Goal: Use online tool/utility: Utilize a website feature to perform a specific function

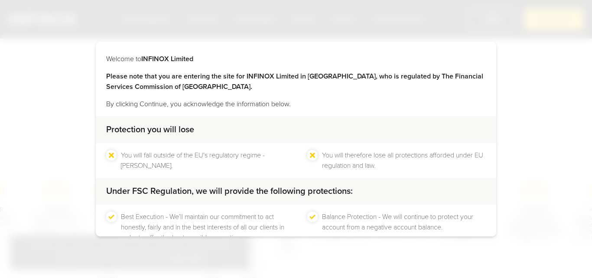
scroll to position [57, 0]
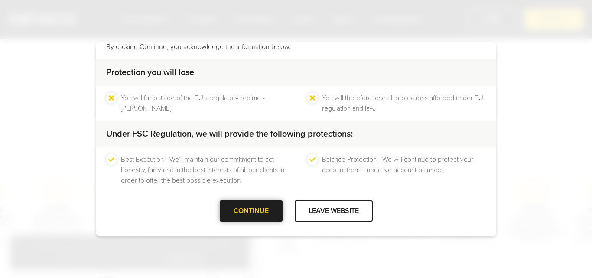
click at [251, 211] on div at bounding box center [251, 211] width 0 height 0
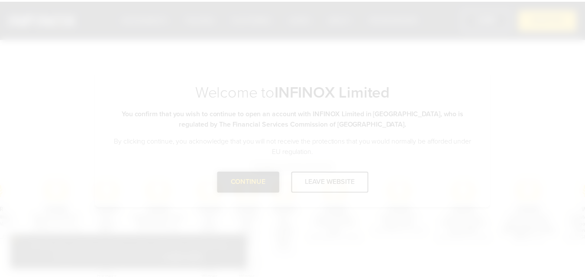
scroll to position [0, 0]
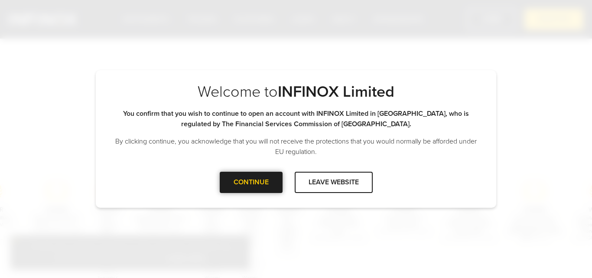
click at [258, 188] on div "CONTINUE" at bounding box center [251, 182] width 63 height 21
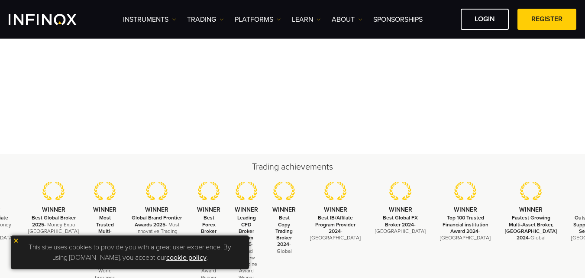
click at [17, 241] on img at bounding box center [16, 240] width 6 height 6
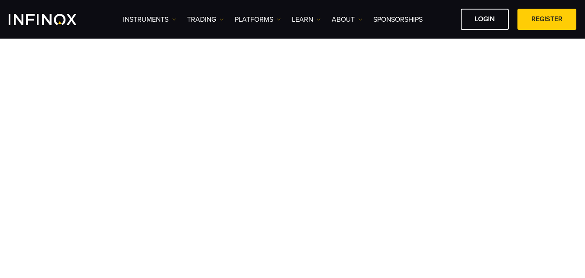
scroll to position [56, 0]
